Goal: Information Seeking & Learning: Learn about a topic

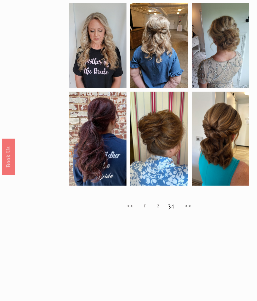
scroll to position [285, 0]
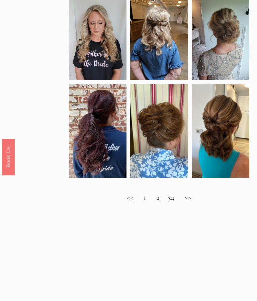
click at [143, 202] on link "1" at bounding box center [144, 197] width 3 height 9
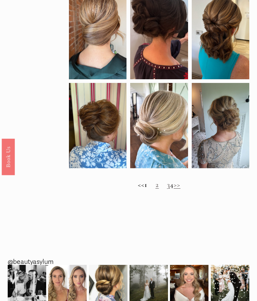
scroll to position [312, 0]
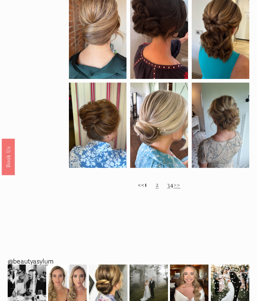
click at [156, 188] on link "2" at bounding box center [157, 184] width 3 height 9
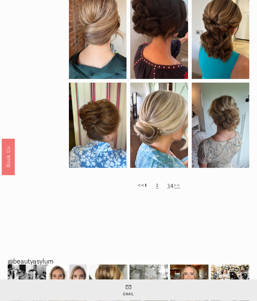
scroll to position [340, 0]
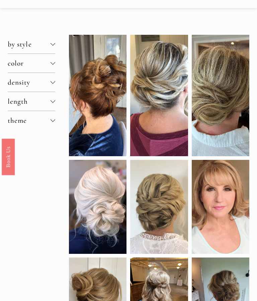
scroll to position [40, 0]
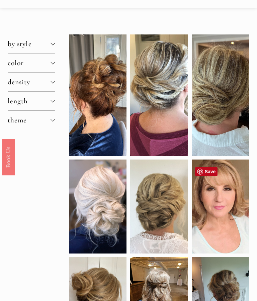
click at [219, 220] on div at bounding box center [221, 207] width 58 height 94
click at [210, 205] on div at bounding box center [221, 207] width 58 height 94
click at [214, 201] on div at bounding box center [221, 207] width 58 height 94
click at [211, 199] on div at bounding box center [221, 207] width 58 height 94
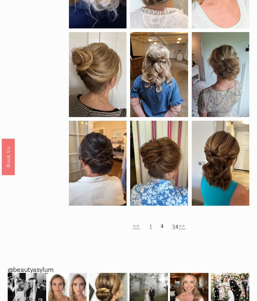
scroll to position [266, 0]
click at [172, 228] on link "3" at bounding box center [173, 225] width 3 height 9
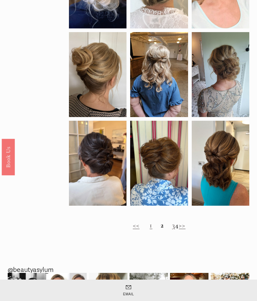
scroll to position [293, 0]
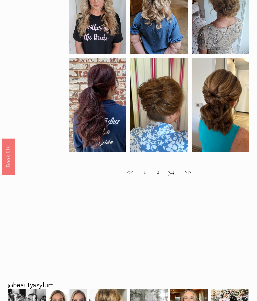
scroll to position [306, 0]
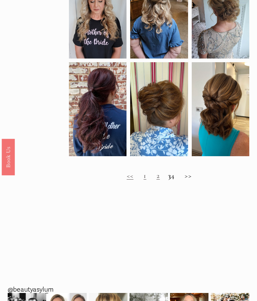
click at [177, 180] on h2 "<< 1 2 3 4 >>" at bounding box center [159, 176] width 180 height 8
click at [167, 180] on h2 "<< 1 2 3 4 >>" at bounding box center [159, 176] width 180 height 8
click at [179, 180] on h2 "<< 1 2 3 4 >>" at bounding box center [159, 176] width 180 height 8
click at [178, 180] on h2 "<< 1 2 3 4 >>" at bounding box center [159, 176] width 180 height 8
click at [192, 180] on h2 "<< 1 2 3 4 >>" at bounding box center [159, 176] width 180 height 8
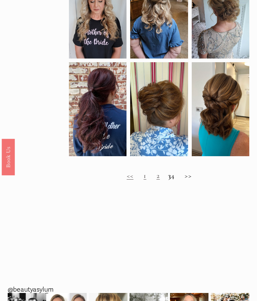
click at [168, 180] on strong "3" at bounding box center [169, 175] width 3 height 9
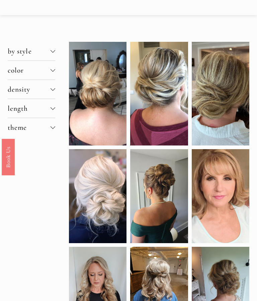
scroll to position [0, 0]
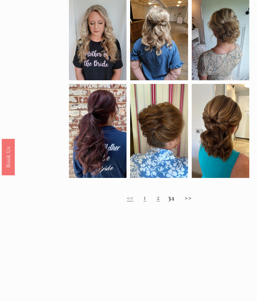
scroll to position [285, 0]
